Goal: Task Accomplishment & Management: Use online tool/utility

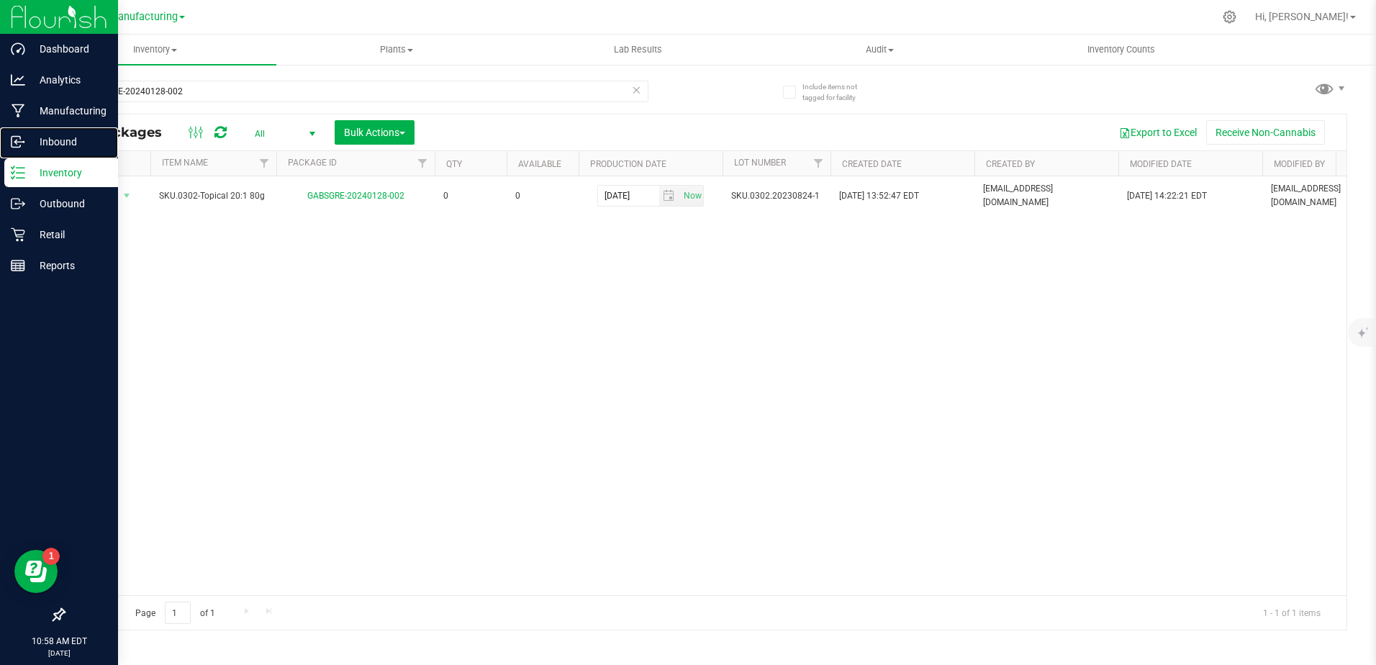
drag, startPoint x: 65, startPoint y: 152, endPoint x: 53, endPoint y: 172, distance: 23.6
click at [65, 152] on div "Inbound" at bounding box center [61, 141] width 114 height 29
click at [51, 177] on p "Inventory" at bounding box center [68, 172] width 86 height 17
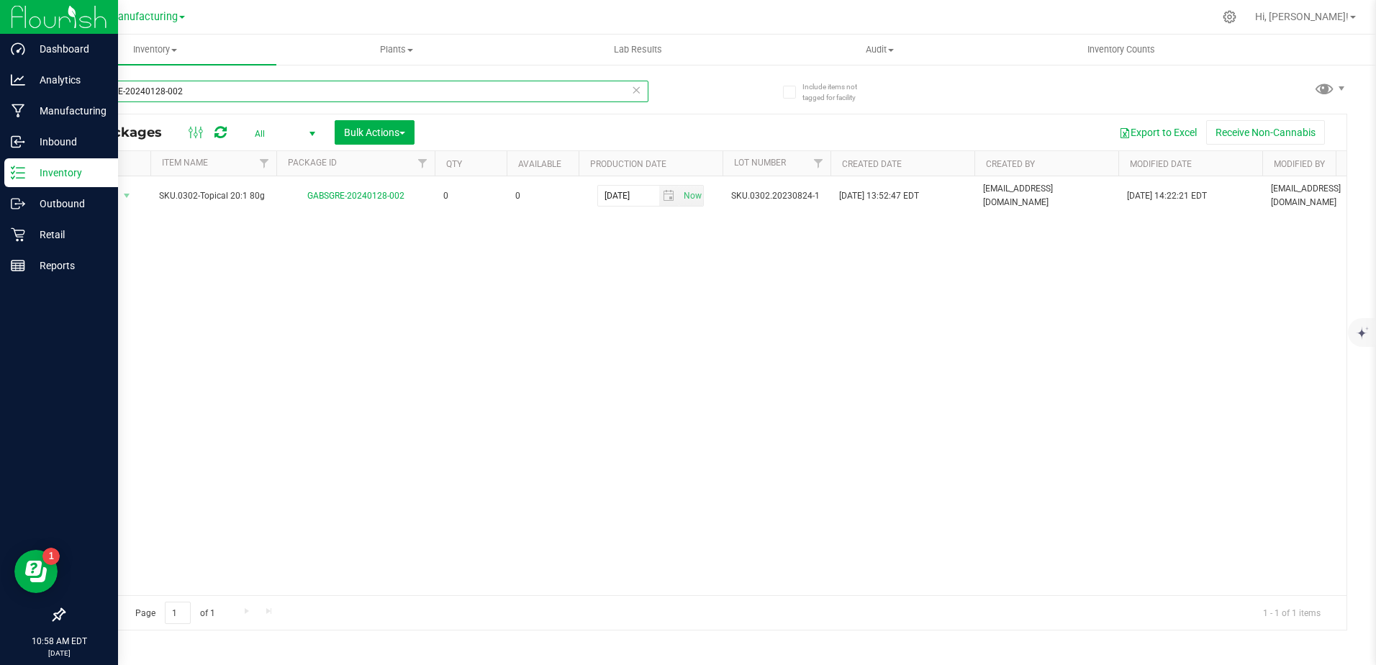
click at [199, 88] on input "GABSGRE-20240128-002" at bounding box center [355, 92] width 585 height 22
type input "\"
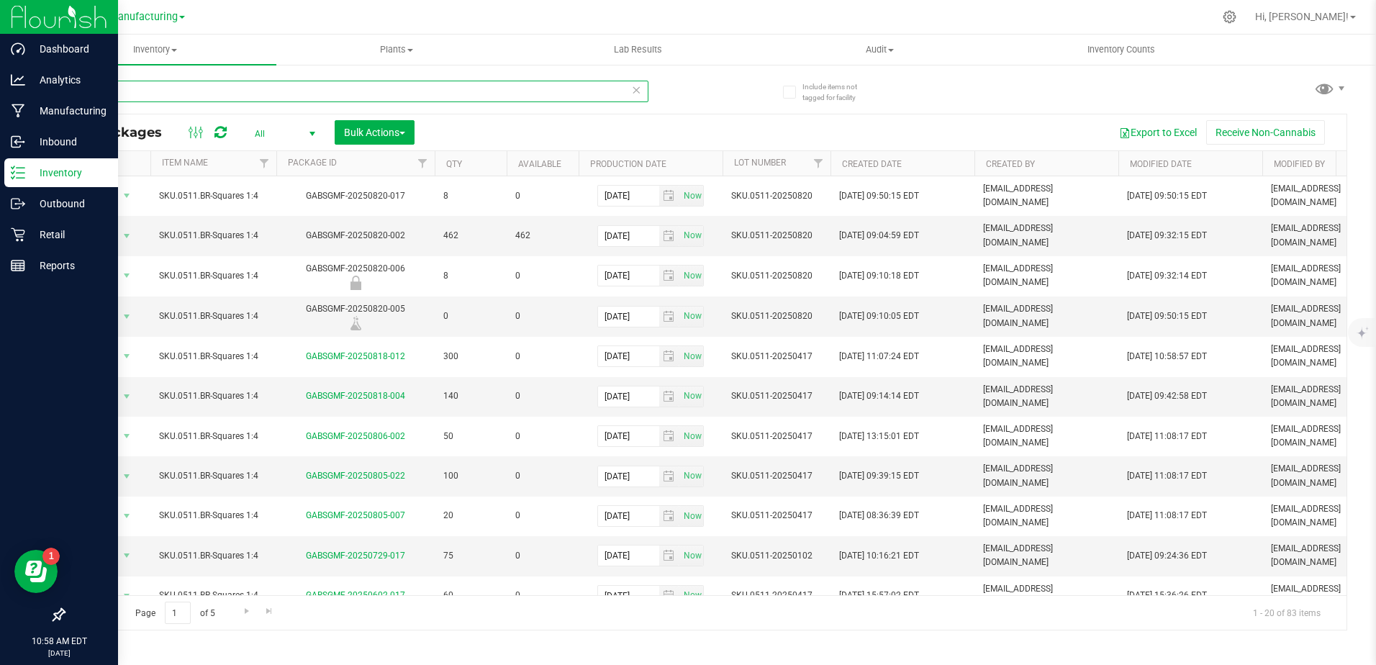
type input "0511"
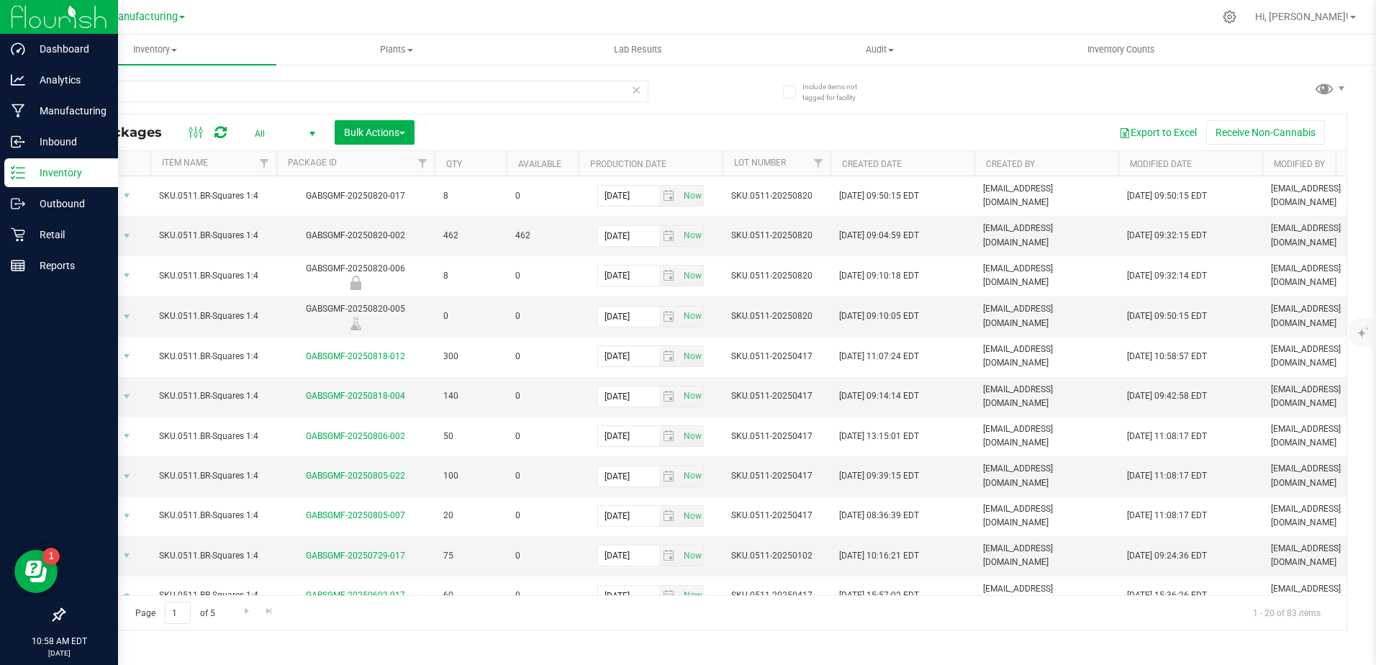
click at [305, 127] on span "select" at bounding box center [312, 134] width 18 height 20
click at [295, 150] on li "Active Only" at bounding box center [281, 157] width 78 height 22
click at [295, 150] on div "Active Only Lab Samples Locked All No data found." at bounding box center [281, 189] width 79 height 92
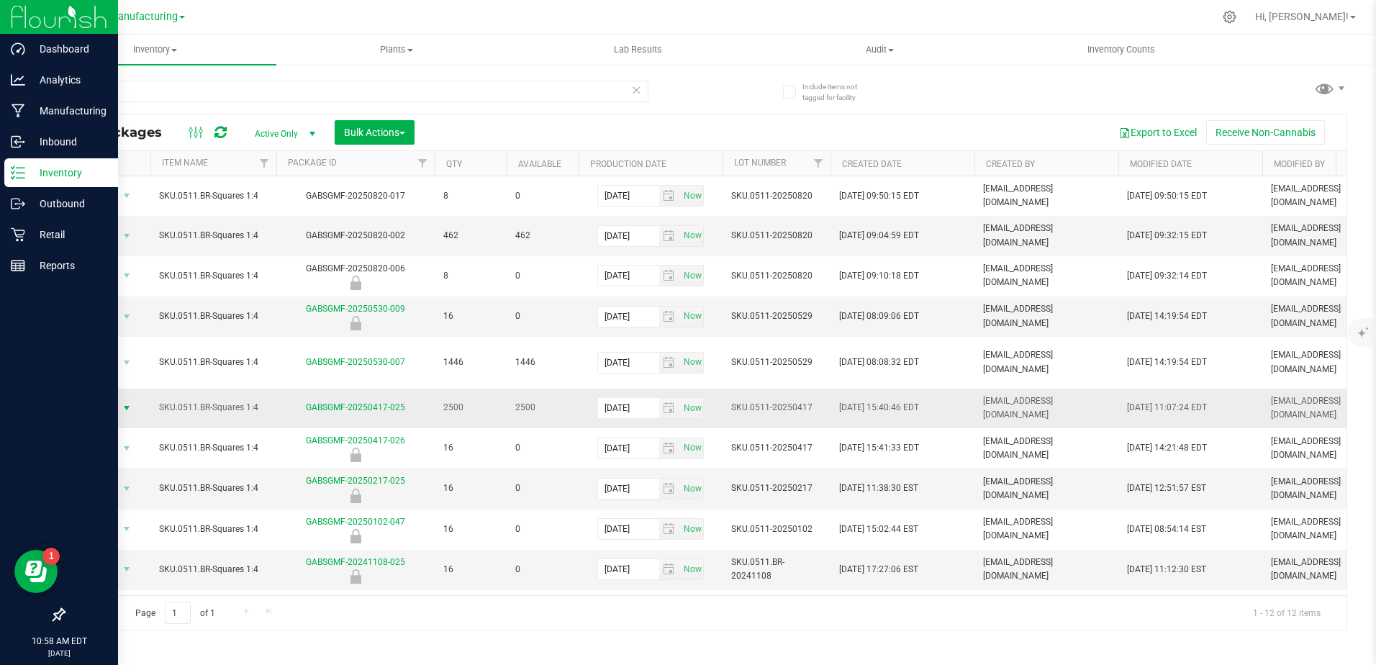
click at [110, 398] on span "Action" at bounding box center [97, 408] width 39 height 20
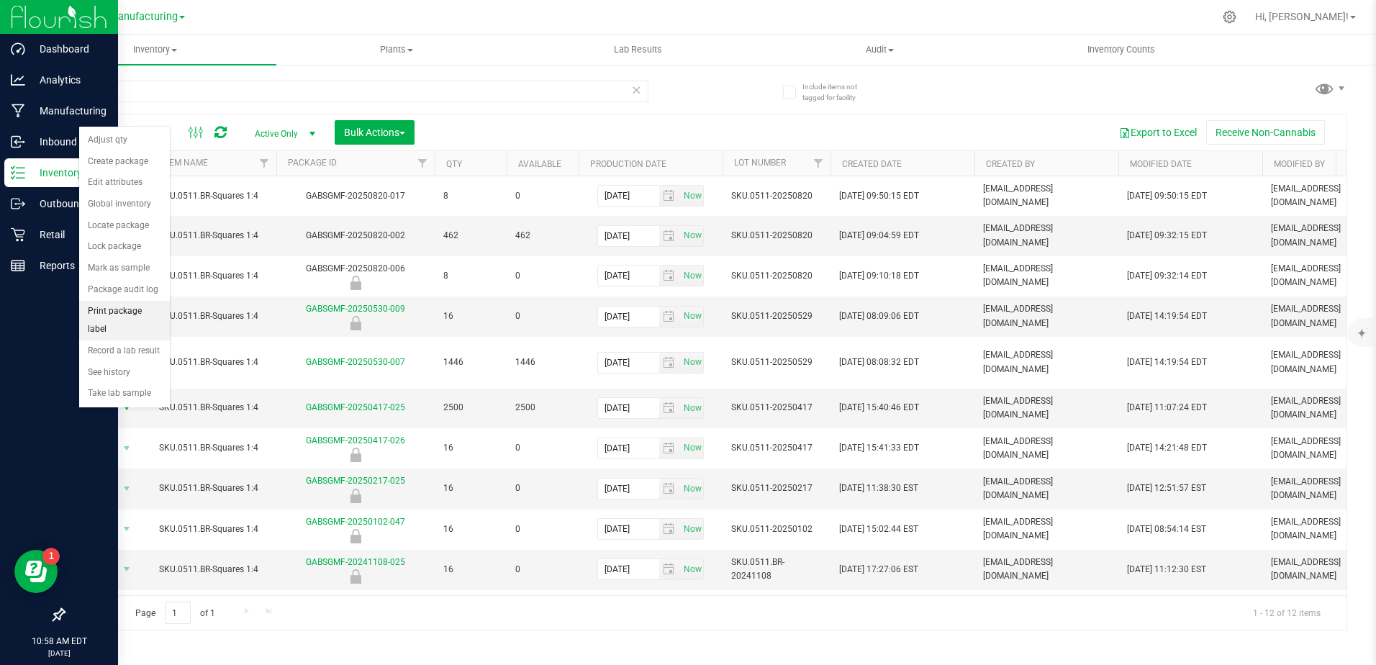
click at [160, 312] on li "Print package label" at bounding box center [124, 321] width 91 height 40
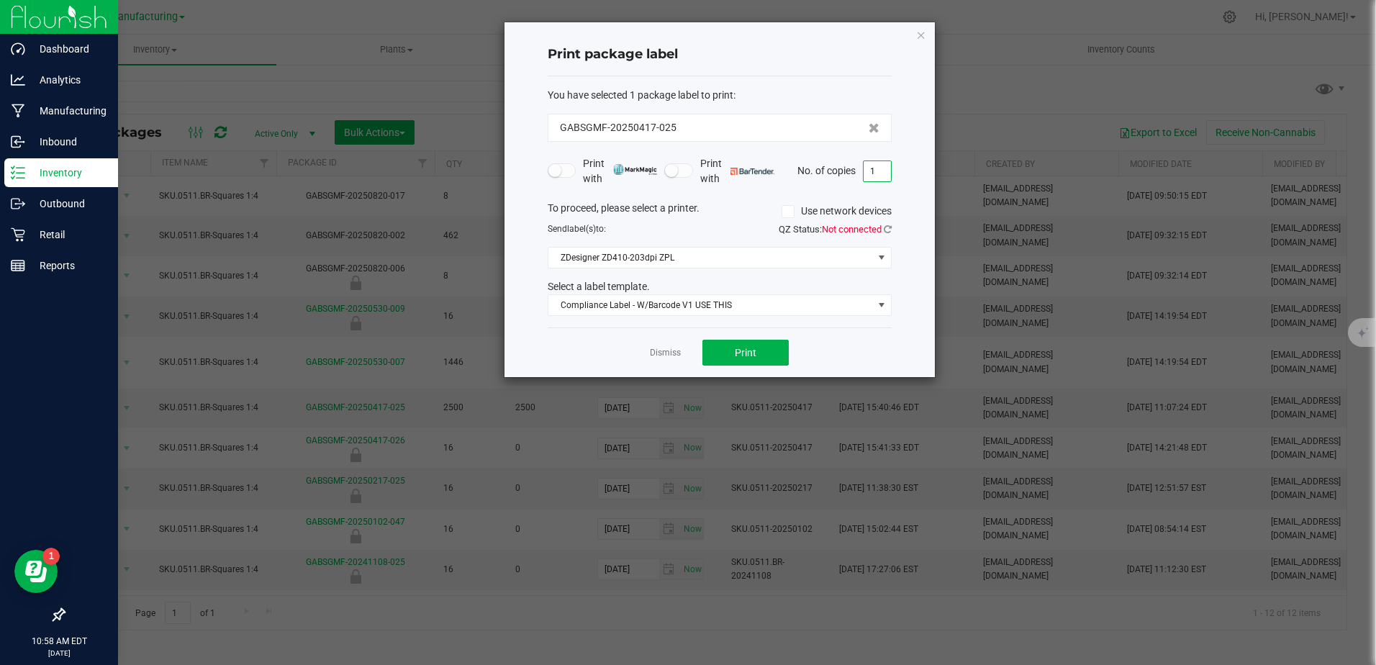
click at [887, 168] on input "1" at bounding box center [876, 171] width 27 height 20
click at [735, 357] on span "Print" at bounding box center [746, 353] width 22 height 12
click at [889, 228] on icon at bounding box center [887, 228] width 8 height 9
click at [871, 168] on input "26" at bounding box center [876, 171] width 27 height 20
click at [730, 345] on button "Print" at bounding box center [745, 353] width 86 height 26
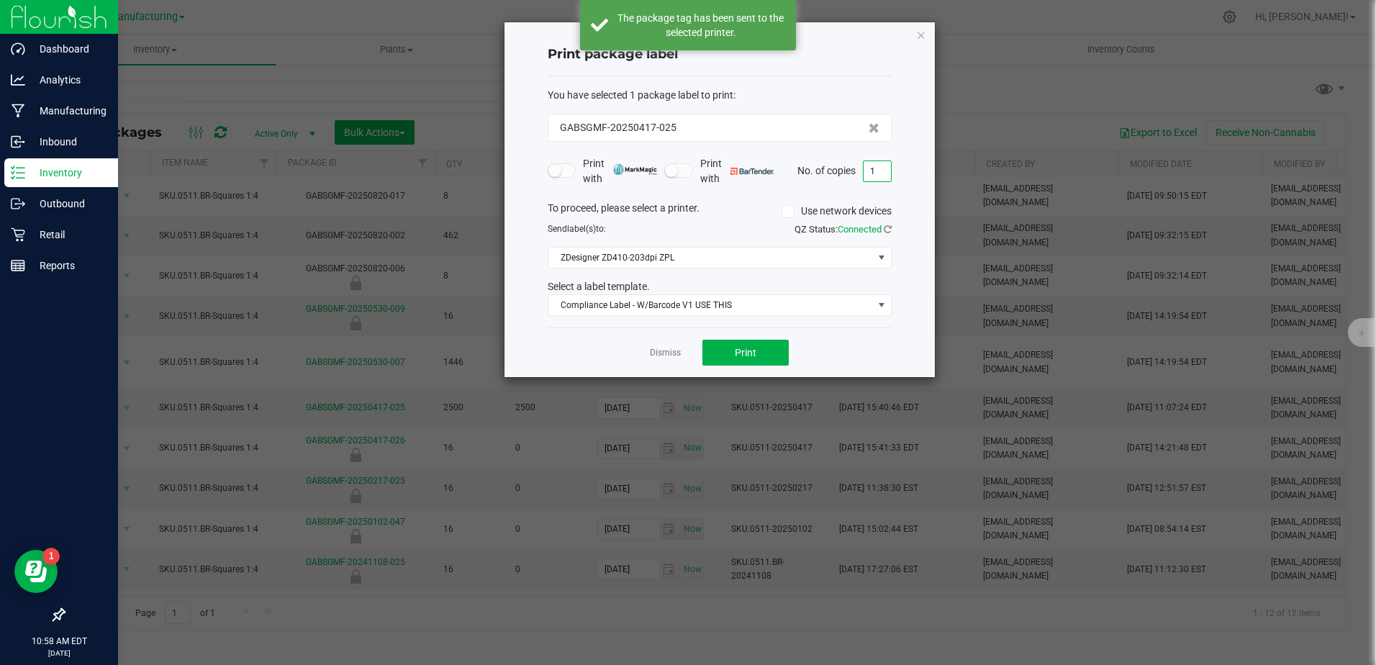
click at [871, 168] on input "1" at bounding box center [876, 171] width 27 height 20
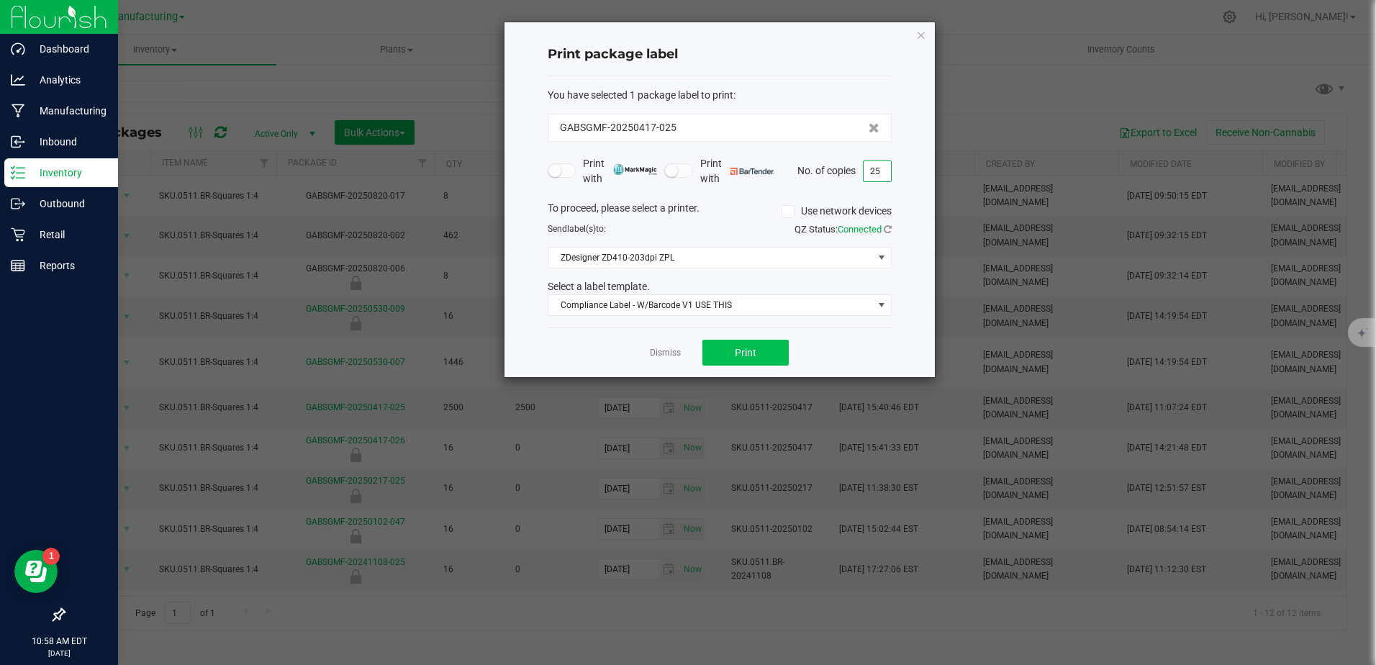
type input "25"
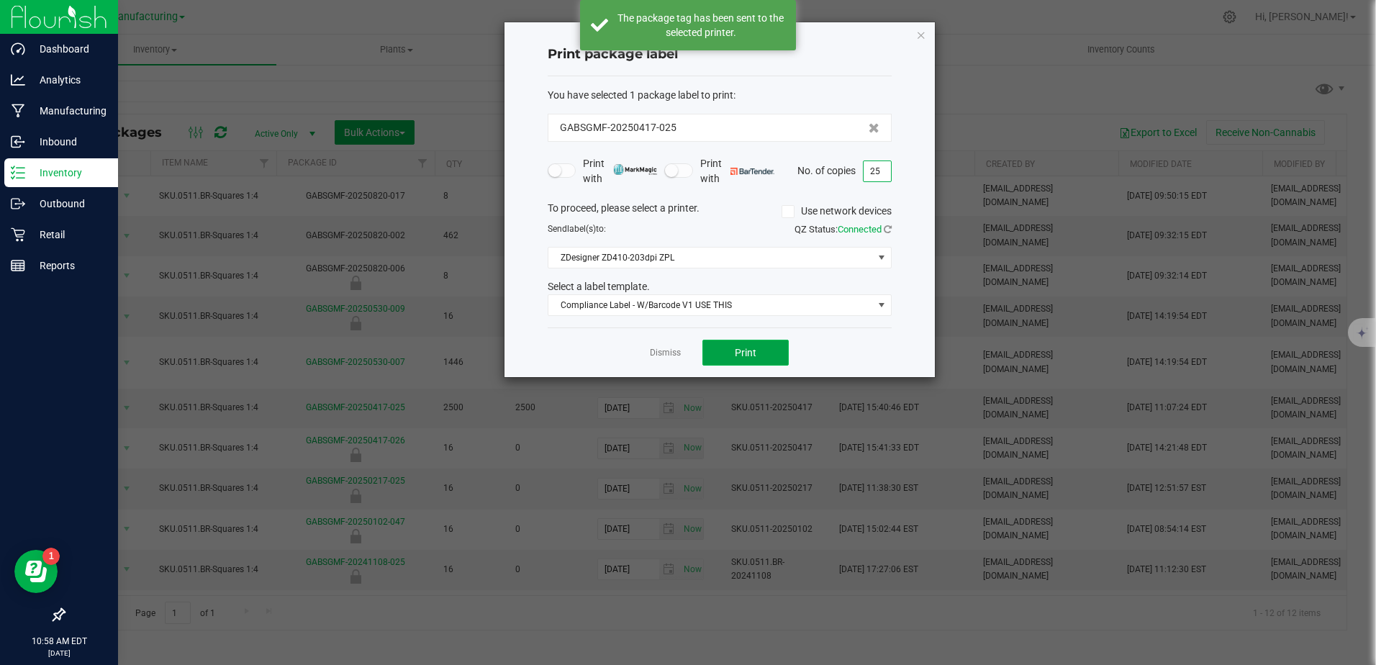
click at [767, 355] on button "Print" at bounding box center [745, 353] width 86 height 26
click at [667, 353] on link "Dismiss" at bounding box center [665, 353] width 31 height 12
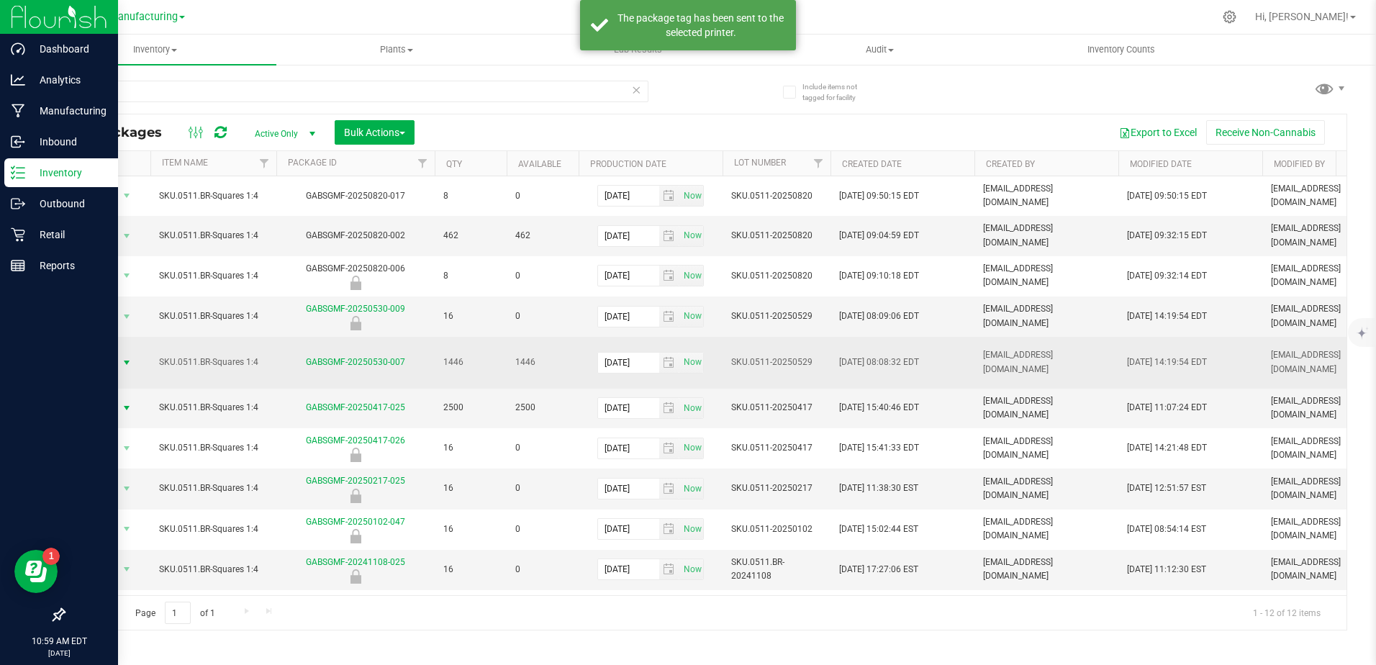
click at [109, 353] on span "Action" at bounding box center [97, 363] width 39 height 20
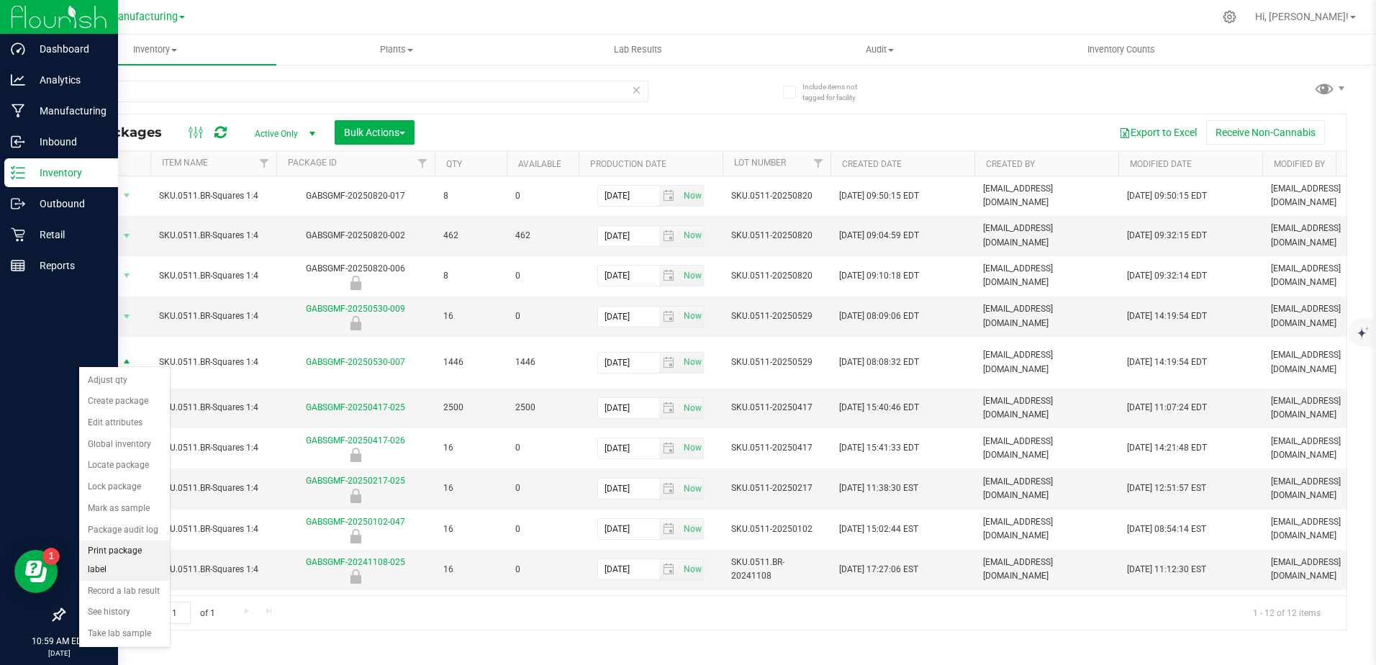
click at [115, 552] on li "Print package label" at bounding box center [124, 560] width 91 height 40
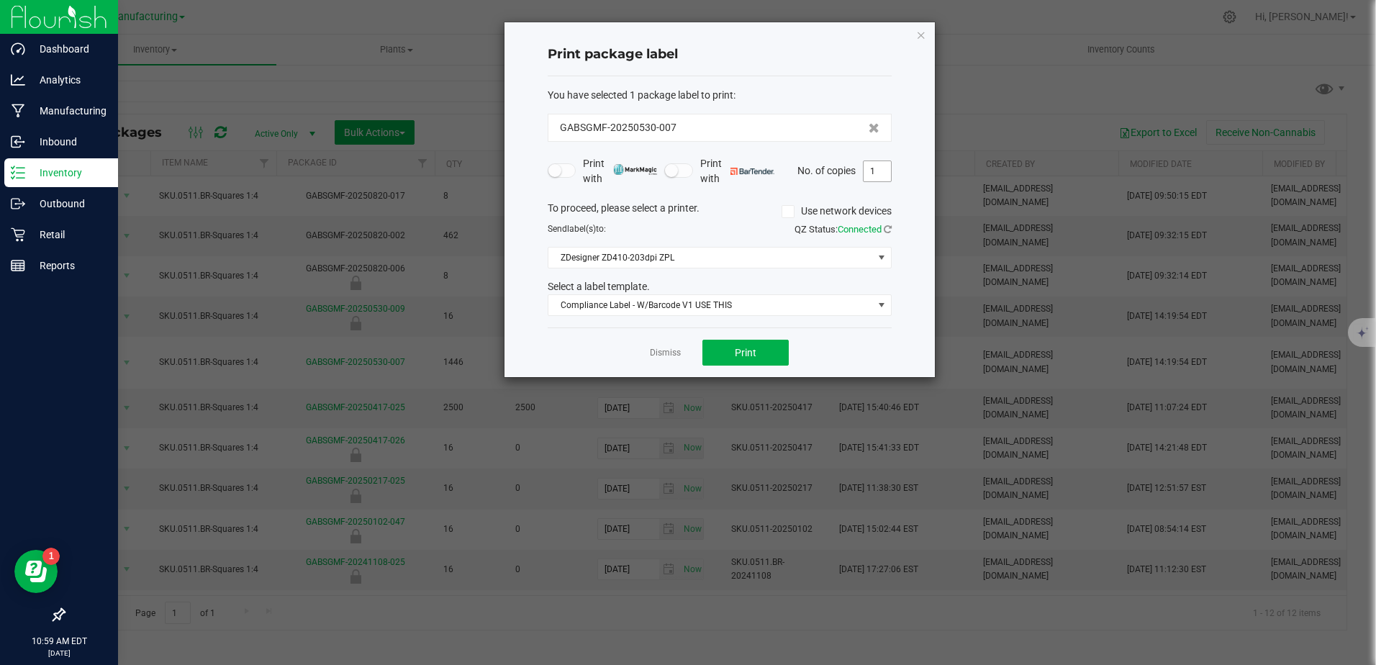
click at [879, 176] on input "1" at bounding box center [876, 171] width 27 height 20
type input "16"
click at [740, 356] on span "Print" at bounding box center [746, 353] width 22 height 12
click at [655, 353] on link "Dismiss" at bounding box center [665, 353] width 31 height 12
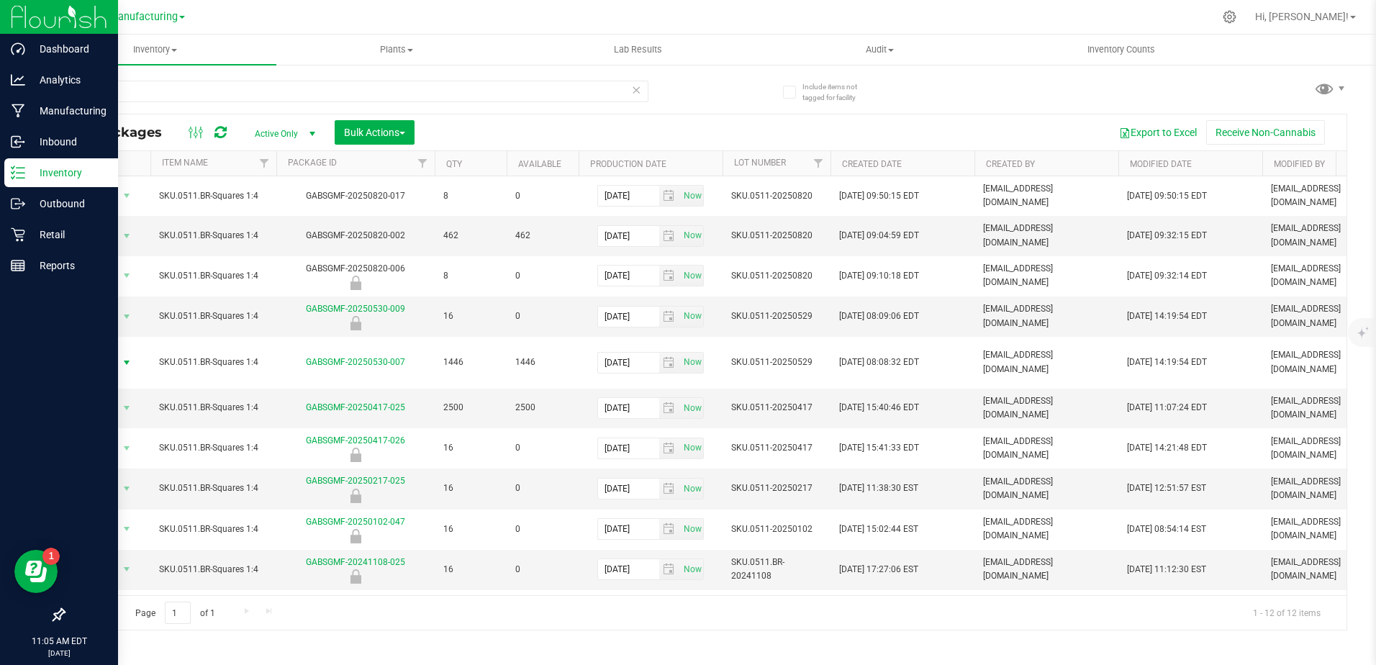
click at [1083, 86] on div "0511 All Packages Active Only Active Only Lab Samples Locked All Bulk Actions A…" at bounding box center [704, 348] width 1283 height 563
click at [42, 139] on p "Inbound" at bounding box center [68, 141] width 86 height 17
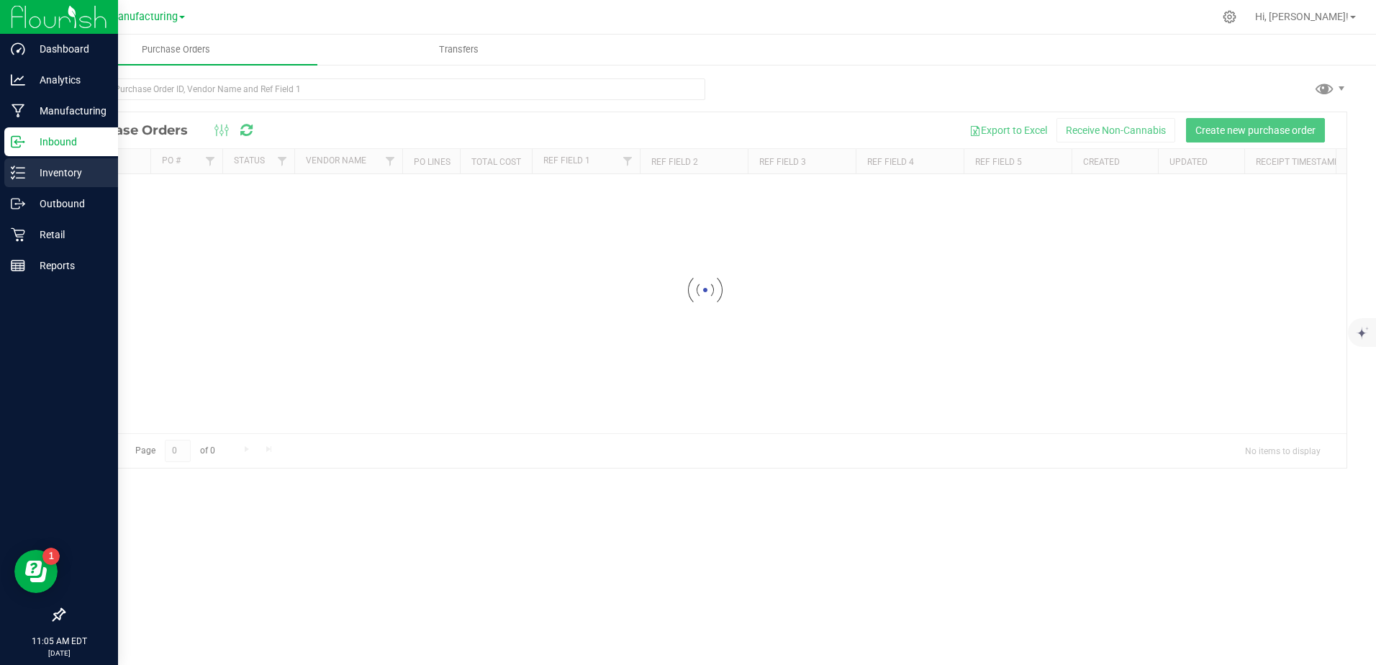
click at [55, 169] on p "Inventory" at bounding box center [68, 172] width 86 height 17
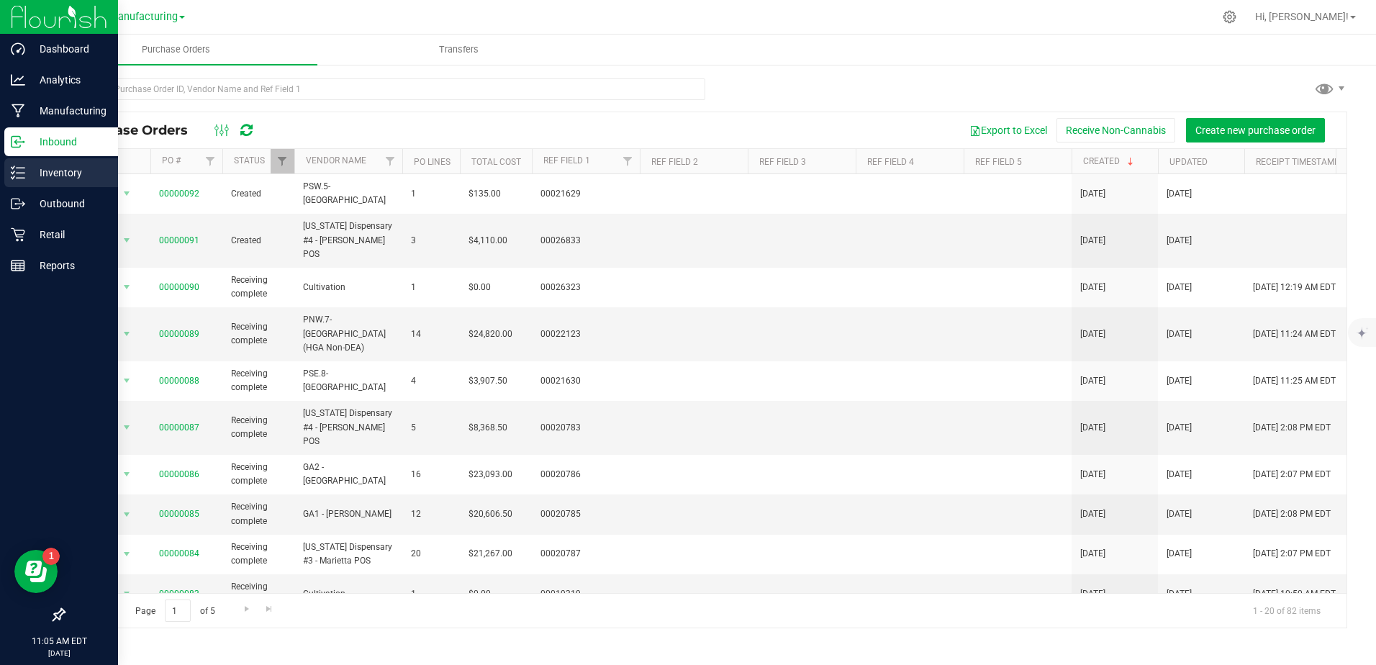
click at [55, 169] on p "Inventory" at bounding box center [68, 172] width 86 height 17
